Goal: Check status: Check status

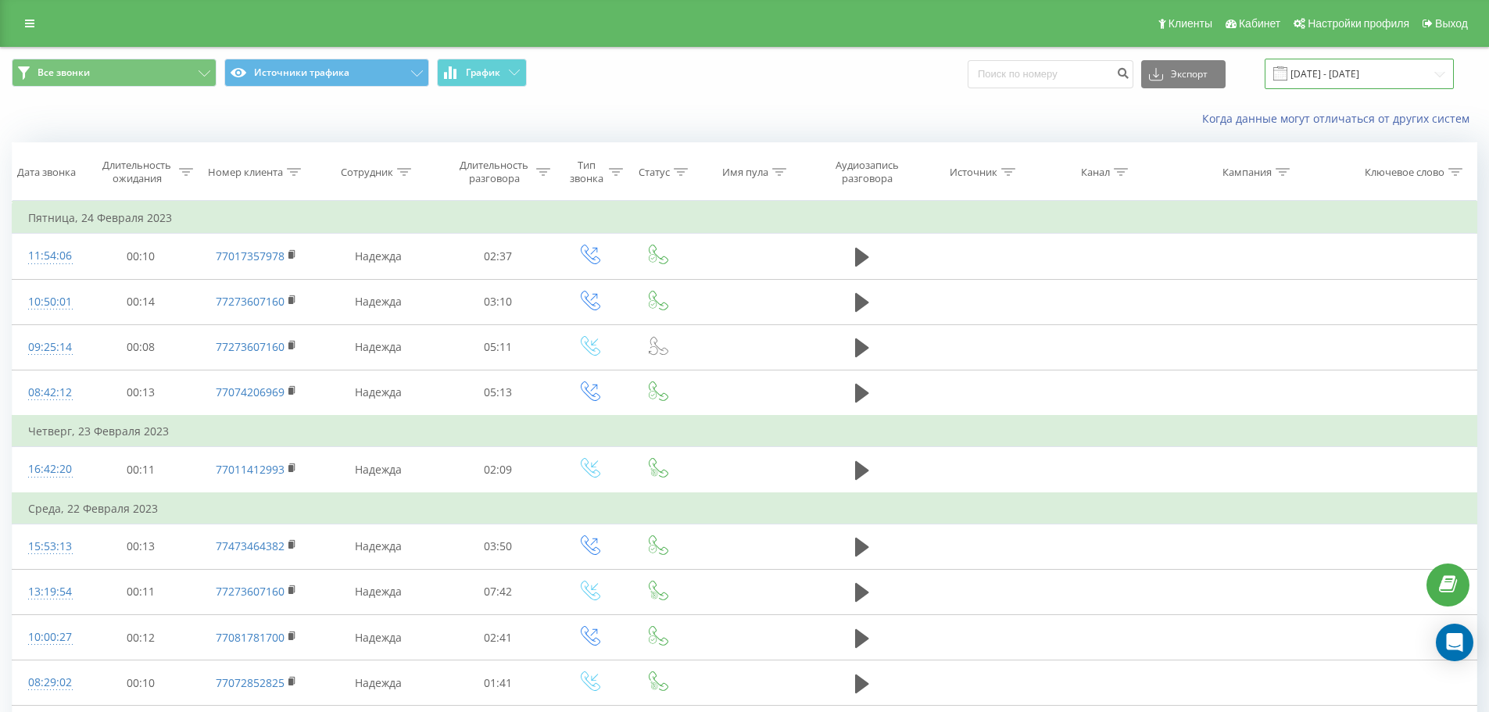
click at [1328, 74] on input "[DATE] - [DATE]" at bounding box center [1359, 74] width 189 height 30
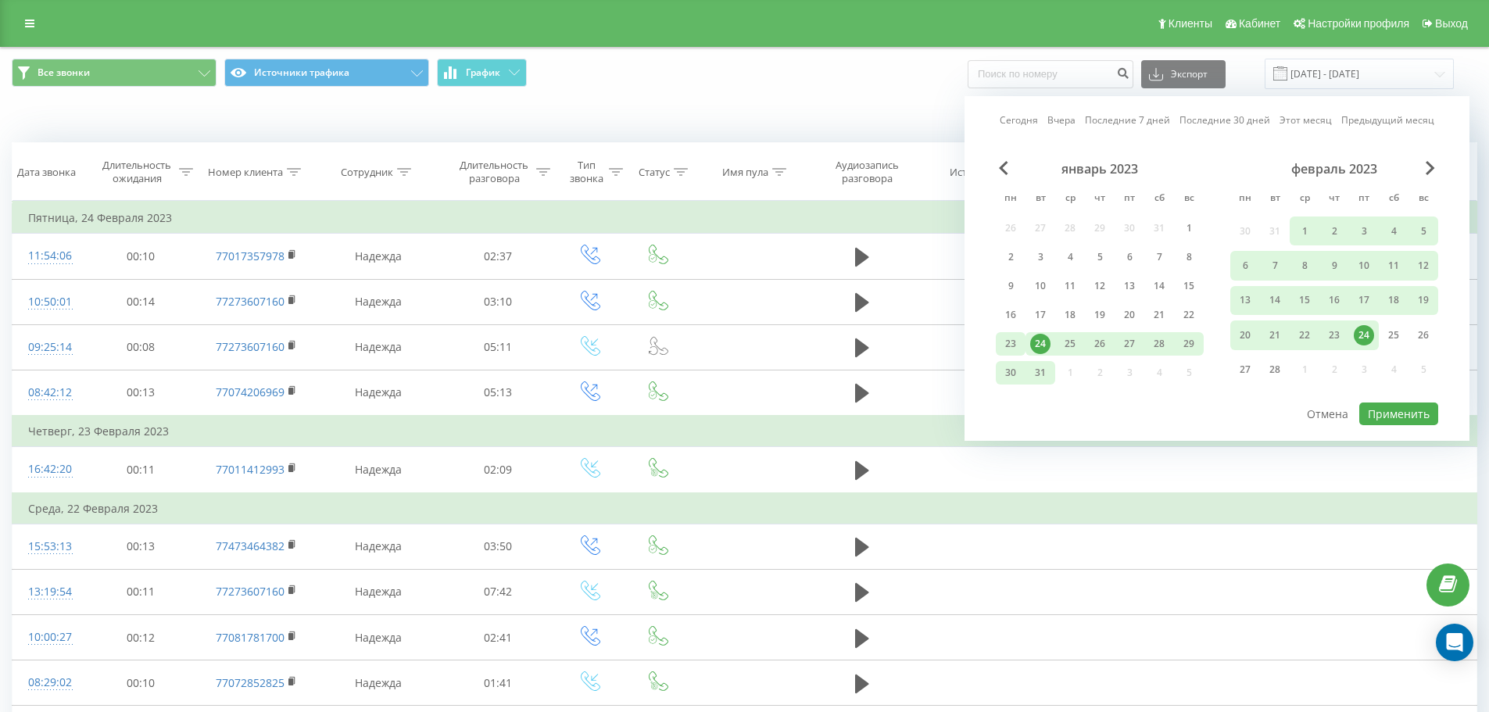
click at [1016, 341] on div "23" at bounding box center [1011, 344] width 20 height 20
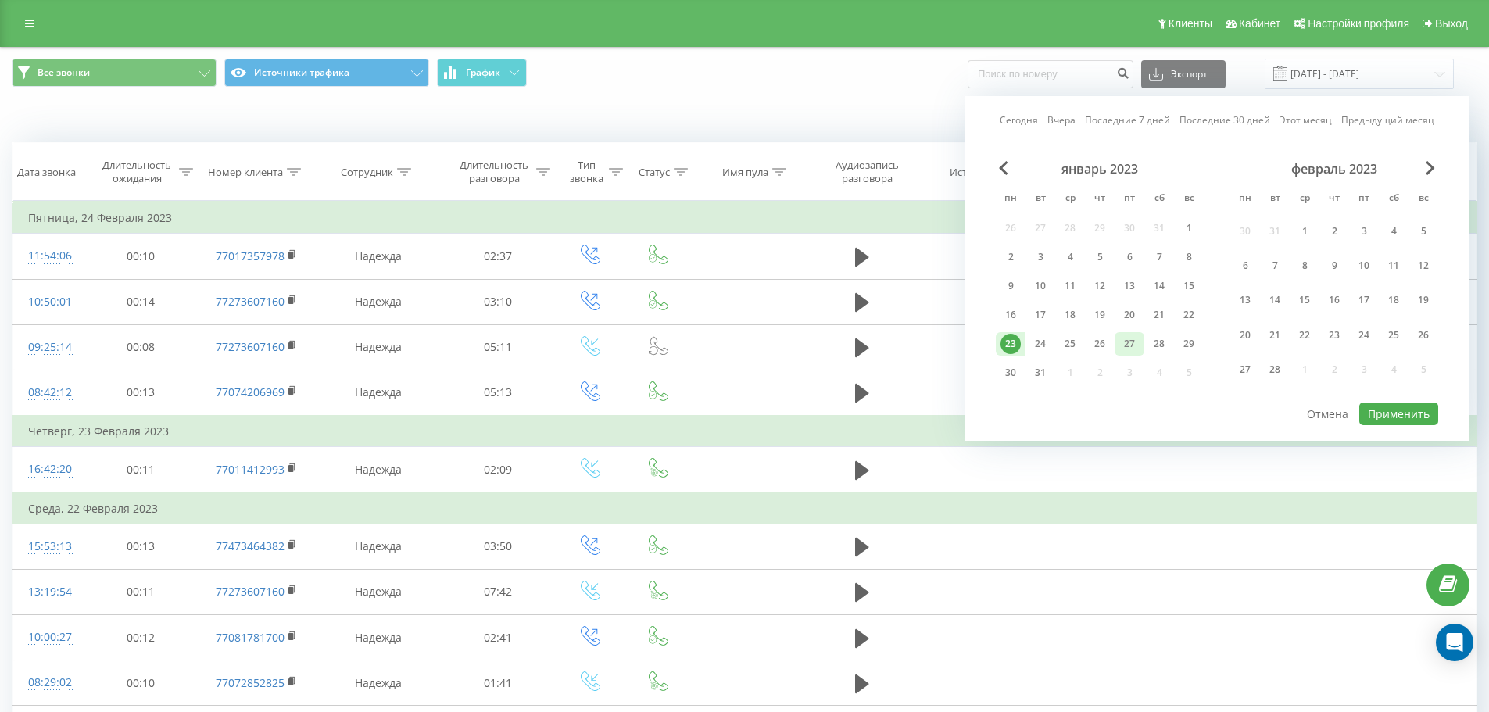
click at [1121, 349] on div "27" at bounding box center [1129, 344] width 20 height 20
click at [1395, 415] on button "Применить" at bounding box center [1398, 414] width 79 height 23
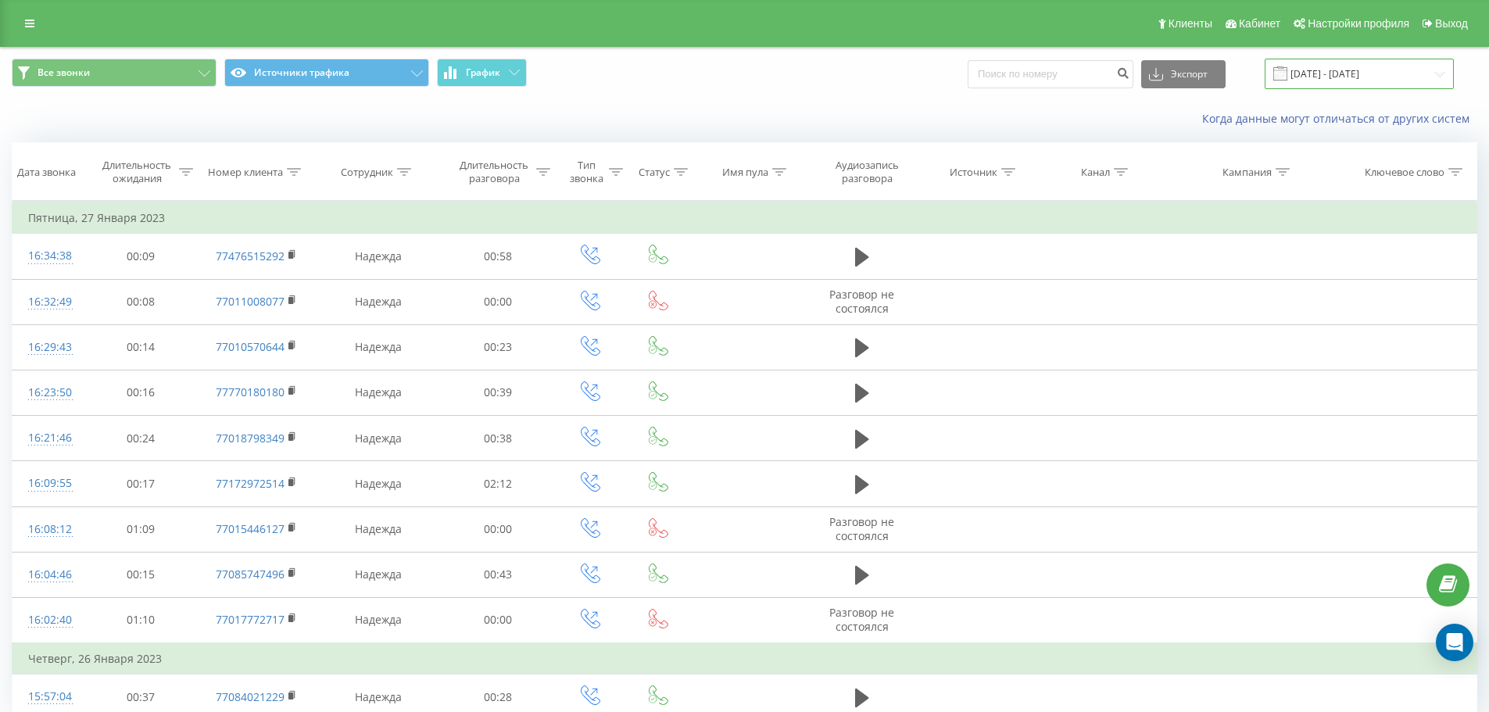
click at [1366, 77] on input "[DATE] - [DATE]" at bounding box center [1359, 74] width 189 height 30
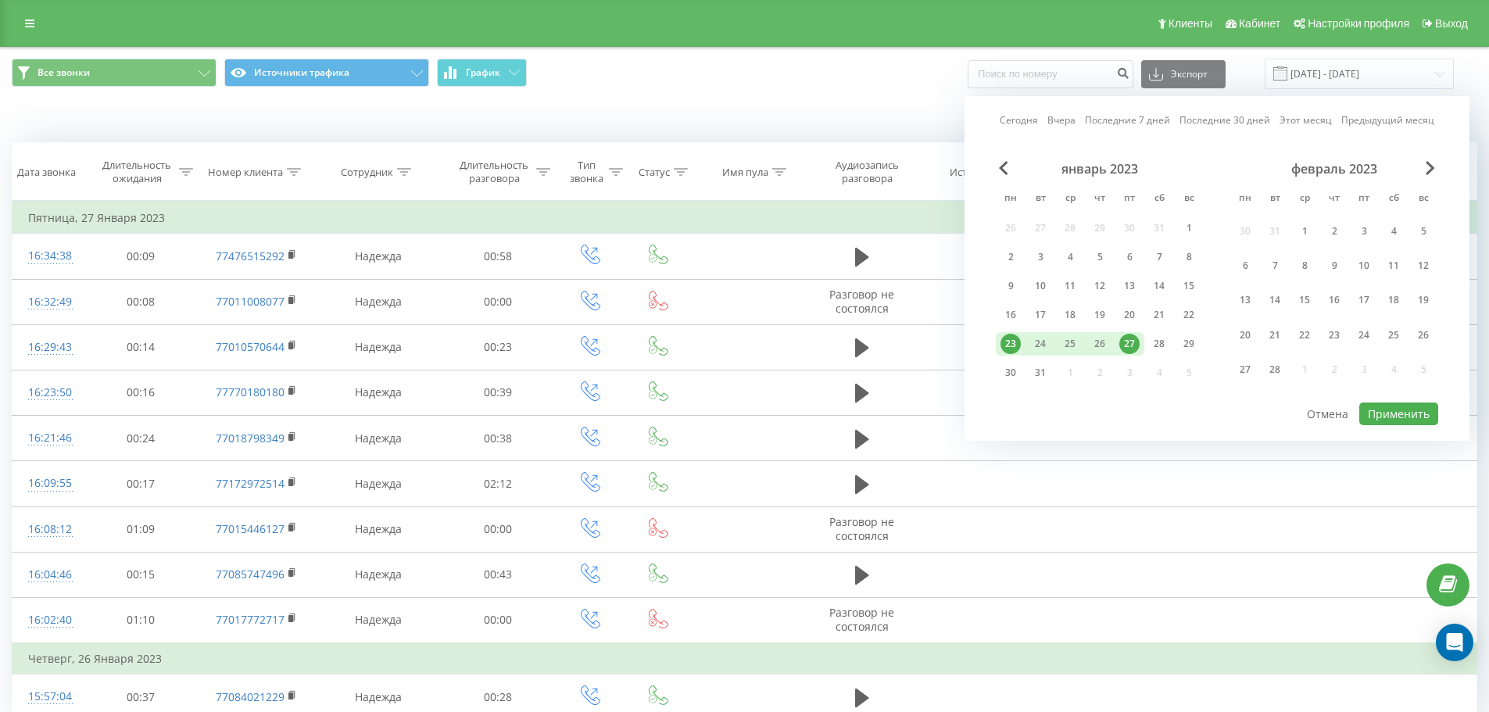
click at [1127, 117] on link "Последние 7 дней" at bounding box center [1127, 120] width 85 height 15
click at [1391, 413] on button "Применить" at bounding box center [1398, 414] width 79 height 23
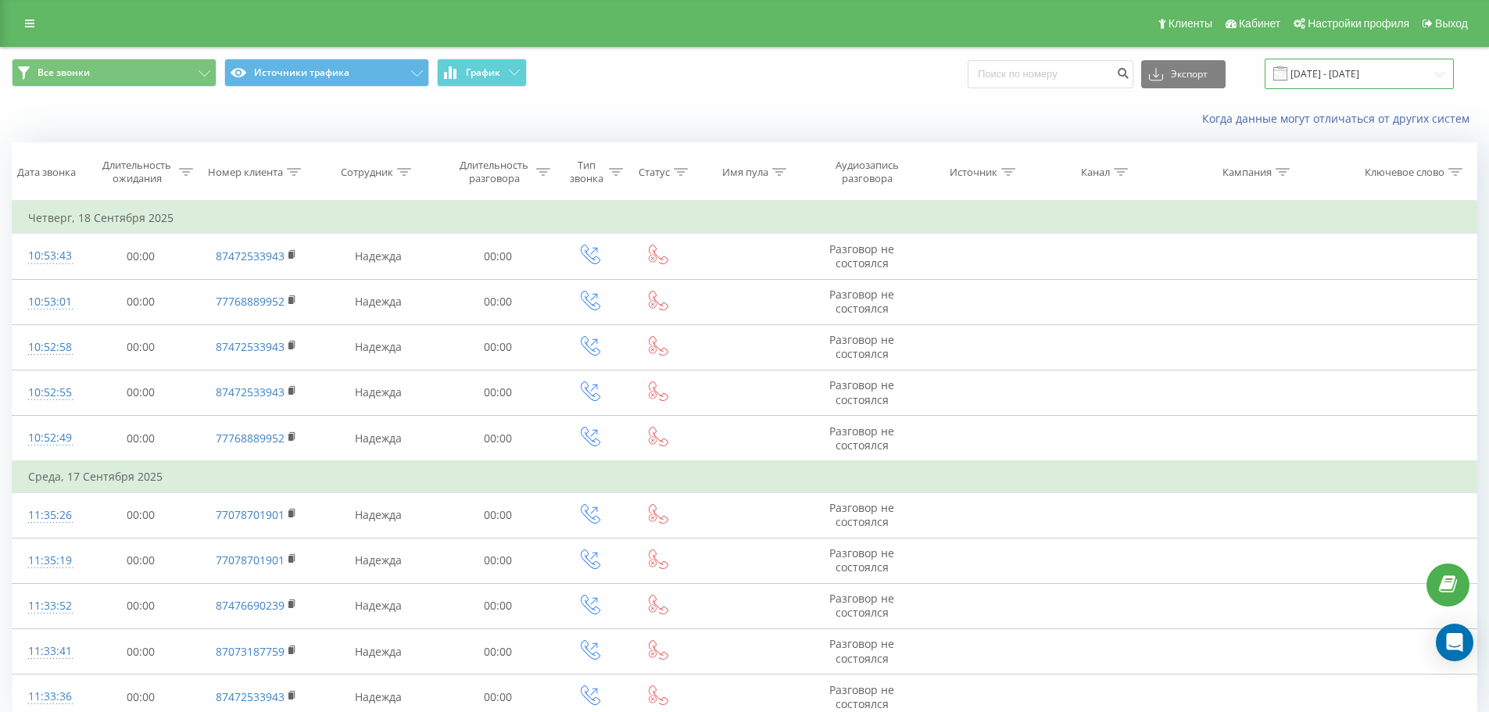
click at [1326, 66] on input "[DATE] - [DATE]" at bounding box center [1359, 74] width 189 height 30
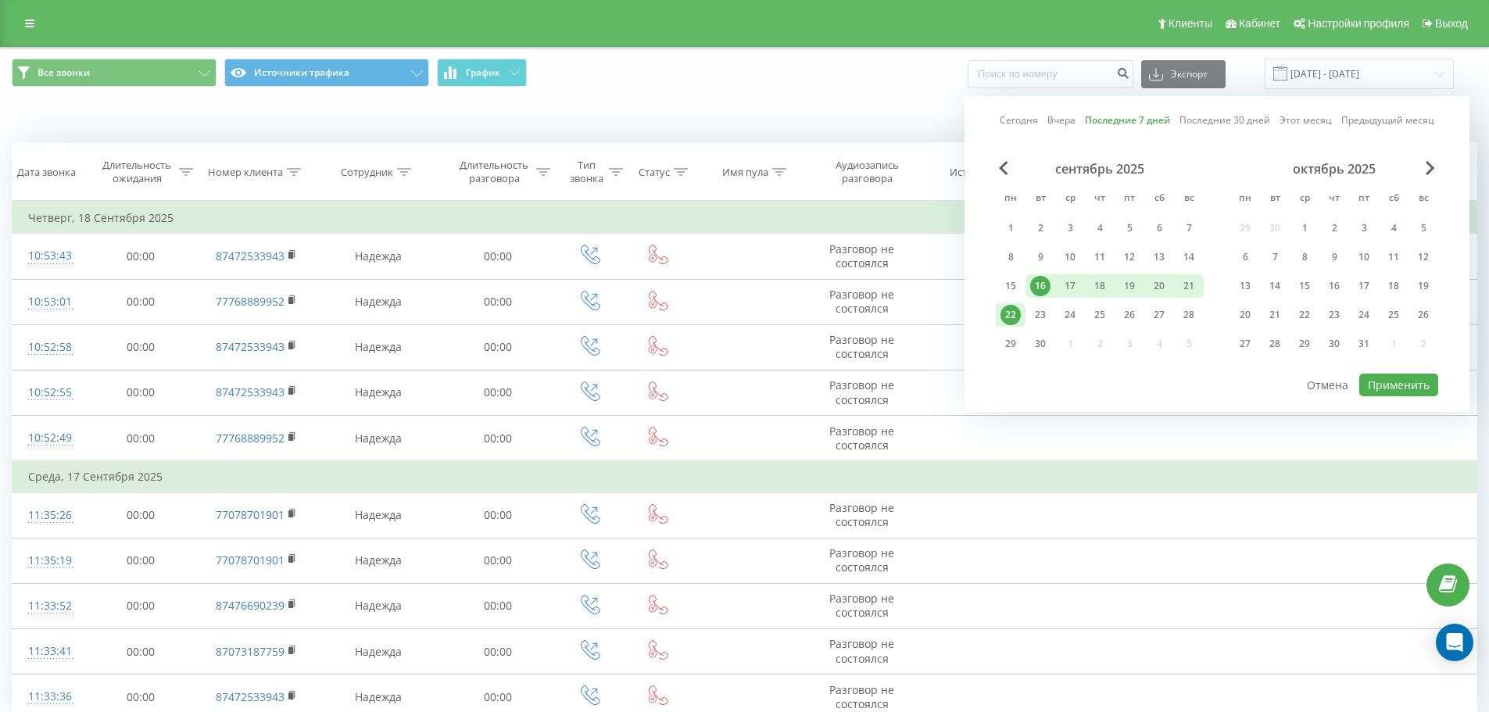
click at [1012, 312] on div "22" at bounding box center [1011, 315] width 20 height 20
click at [1139, 289] on div "19" at bounding box center [1129, 286] width 20 height 20
click at [1379, 390] on button "Применить" at bounding box center [1398, 385] width 79 height 23
type input "[DATE] - [DATE]"
